Goal: Transaction & Acquisition: Obtain resource

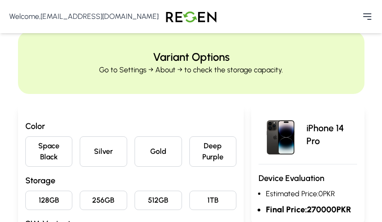
click at [189, 14] on img at bounding box center [191, 17] width 65 height 26
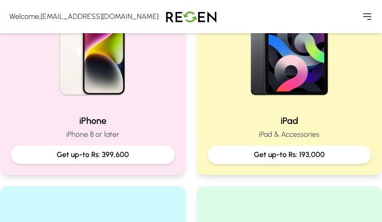
scroll to position [246, 0]
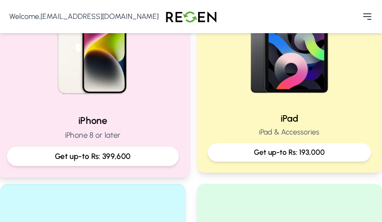
click at [162, 123] on h2 "iPhone" at bounding box center [93, 120] width 172 height 13
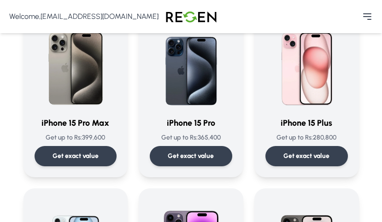
scroll to position [102, 0]
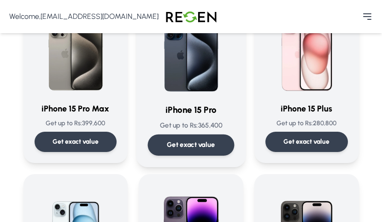
click at [223, 104] on h3 "iPhone 15 Pro" at bounding box center [191, 110] width 87 height 13
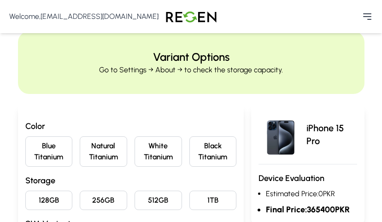
click at [117, 160] on button "Natural Titanium" at bounding box center [103, 151] width 47 height 30
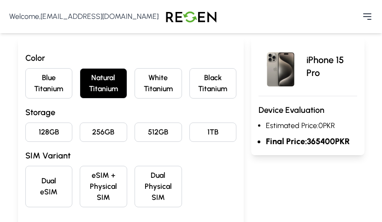
scroll to position [69, 0]
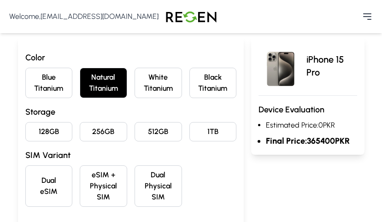
click at [115, 136] on button "256GB" at bounding box center [103, 131] width 47 height 19
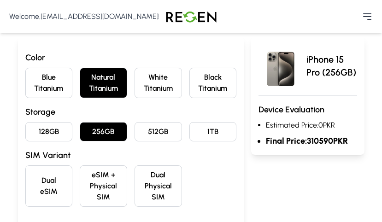
click at [115, 195] on button "eSIM + Physical SIM" at bounding box center [103, 186] width 47 height 41
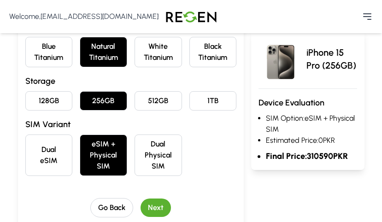
click at [160, 209] on button "Next" at bounding box center [156, 208] width 30 height 18
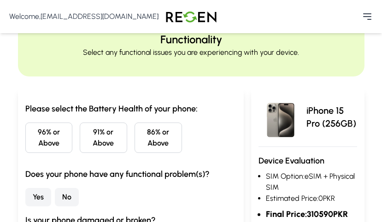
scroll to position [0, 0]
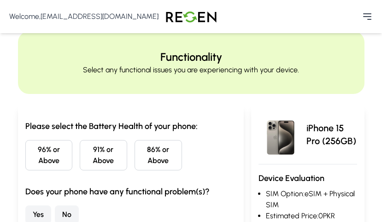
click at [108, 154] on button "91% or Above" at bounding box center [103, 155] width 47 height 30
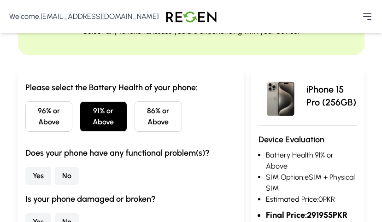
scroll to position [41, 0]
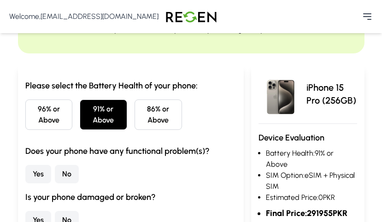
click at [75, 176] on button "No" at bounding box center [67, 174] width 24 height 18
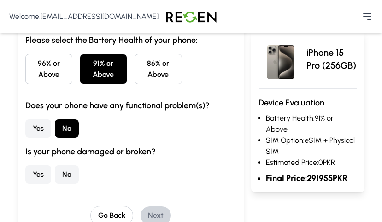
scroll to position [89, 0]
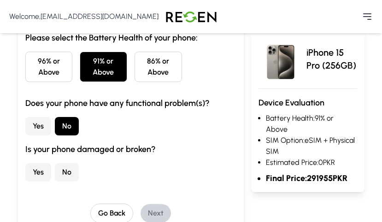
click at [74, 175] on button "No" at bounding box center [67, 172] width 24 height 18
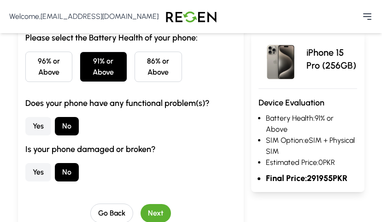
click at [162, 209] on button "Next" at bounding box center [156, 213] width 30 height 18
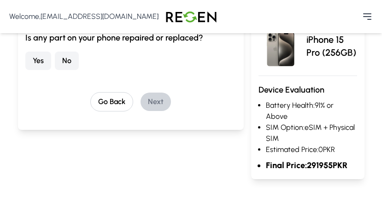
scroll to position [0, 0]
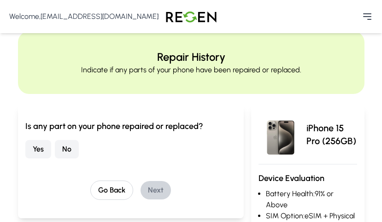
click at [59, 143] on button "No" at bounding box center [67, 149] width 24 height 18
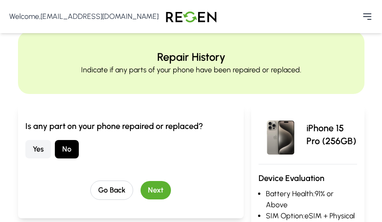
click at [159, 192] on button "Next" at bounding box center [156, 190] width 30 height 18
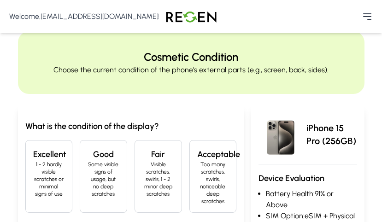
click at [93, 164] on p "Some visible signs of usage, but no deep scratches" at bounding box center [104, 179] width 32 height 37
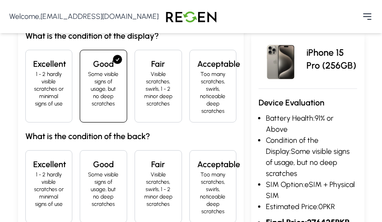
click at [93, 165] on h4 "Good" at bounding box center [104, 164] width 32 height 13
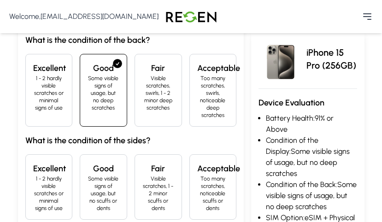
click at [106, 183] on p "Some visible signs of usage, but no scuffs or dents" at bounding box center [104, 193] width 32 height 37
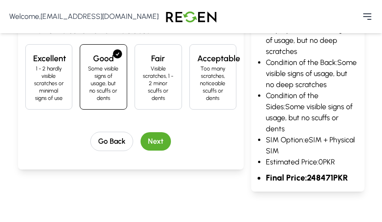
click at [157, 139] on button "Next" at bounding box center [156, 141] width 30 height 18
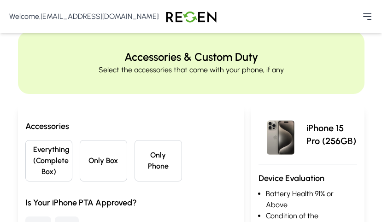
click at [122, 156] on button "Only Box" at bounding box center [103, 160] width 47 height 41
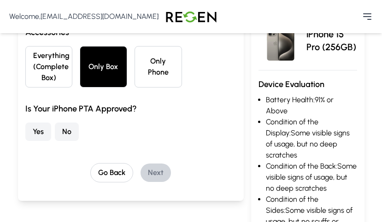
scroll to position [95, 0]
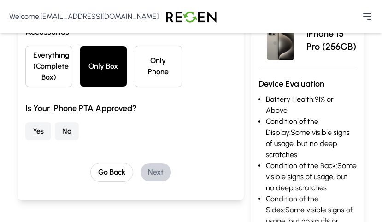
click at [32, 127] on button "Yes" at bounding box center [38, 131] width 26 height 18
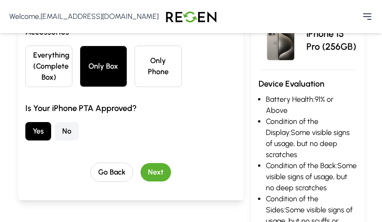
click at [160, 180] on button "Next" at bounding box center [156, 172] width 30 height 18
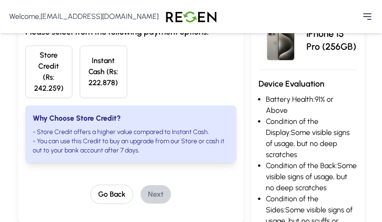
scroll to position [0, 0]
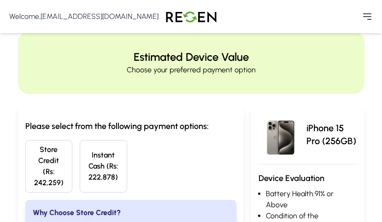
click at [102, 167] on button "Instant Cash (Rs: 222,878)" at bounding box center [103, 166] width 47 height 53
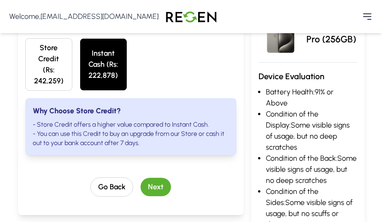
scroll to position [102, 0]
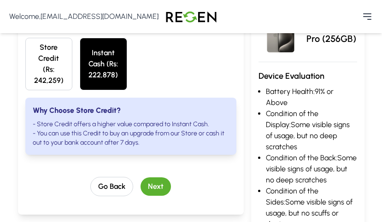
click at [169, 185] on button "Next" at bounding box center [156, 187] width 30 height 18
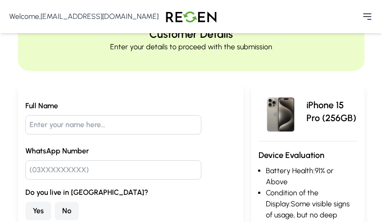
scroll to position [0, 0]
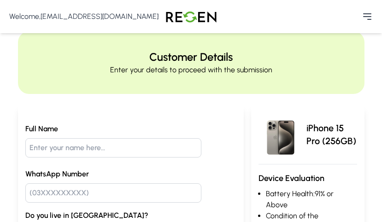
click at [142, 152] on input "text" at bounding box center [113, 147] width 176 height 19
type input "Alee"
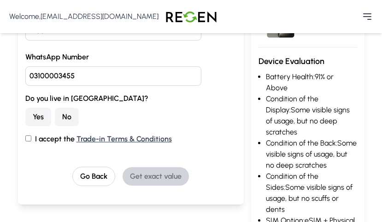
scroll to position [121, 0]
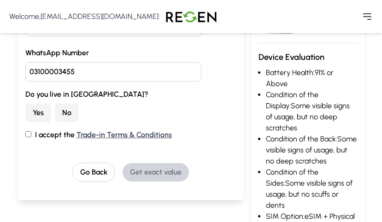
type input "03100003455"
click at [66, 107] on button "No" at bounding box center [67, 113] width 24 height 18
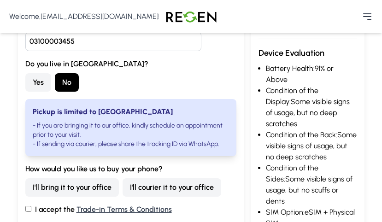
click at [67, 184] on button "I'll bring it to your office" at bounding box center [72, 187] width 94 height 18
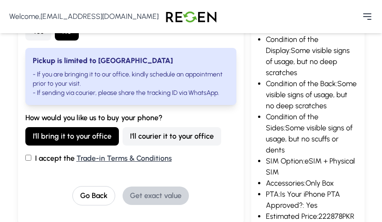
scroll to position [204, 0]
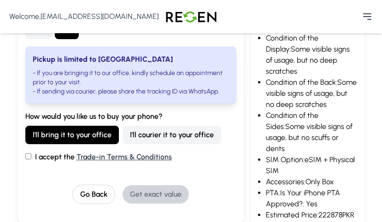
click at [30, 156] on input "I accept the Trade-in Terms & Conditions" at bounding box center [28, 157] width 6 height 6
checkbox input "true"
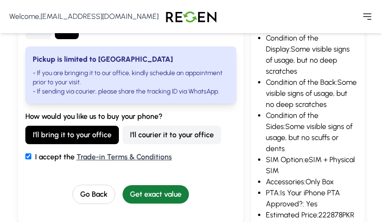
click at [166, 190] on button "Get exact value" at bounding box center [156, 194] width 66 height 18
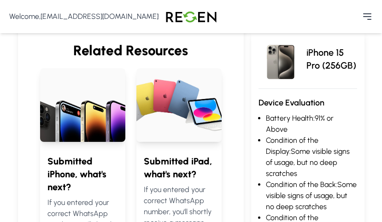
scroll to position [460, 0]
